Goal: Task Accomplishment & Management: Manage account settings

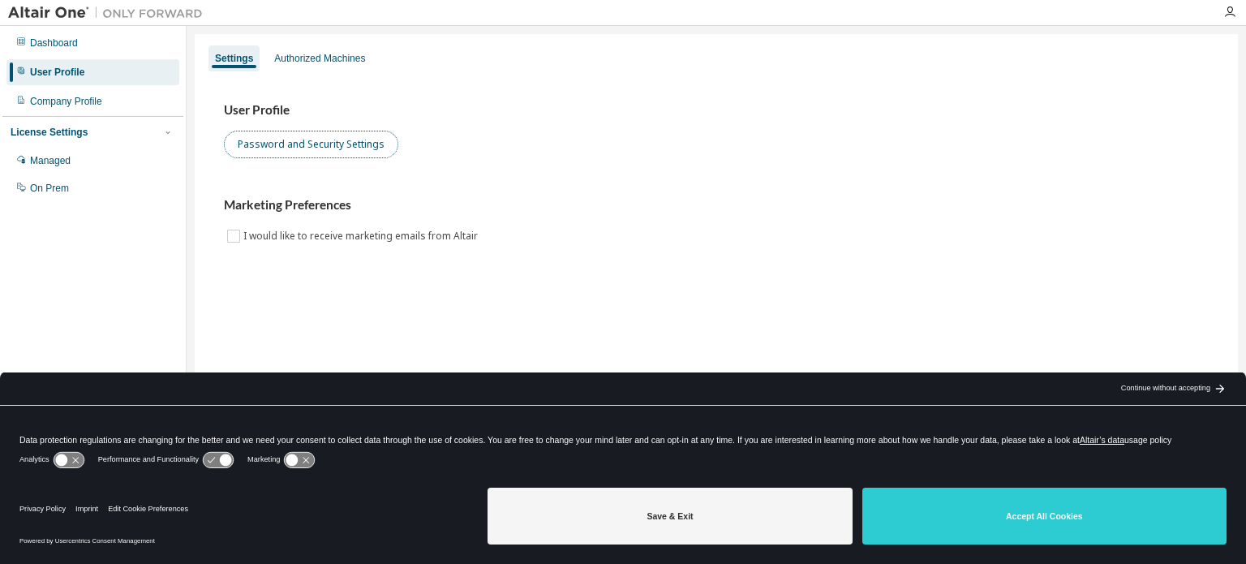
click at [239, 145] on button "Password and Security Settings" at bounding box center [311, 145] width 174 height 28
